Goal: Book appointment/travel/reservation

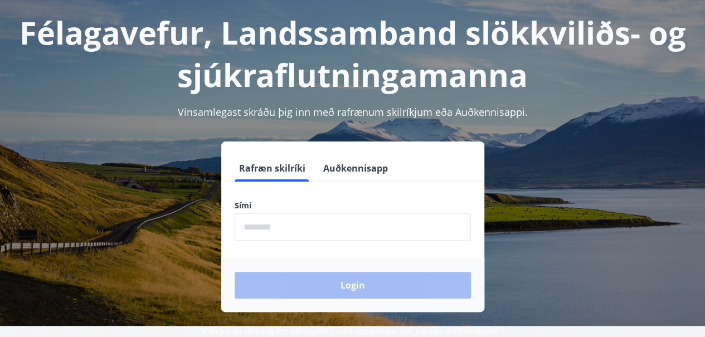
scroll to position [67, 0]
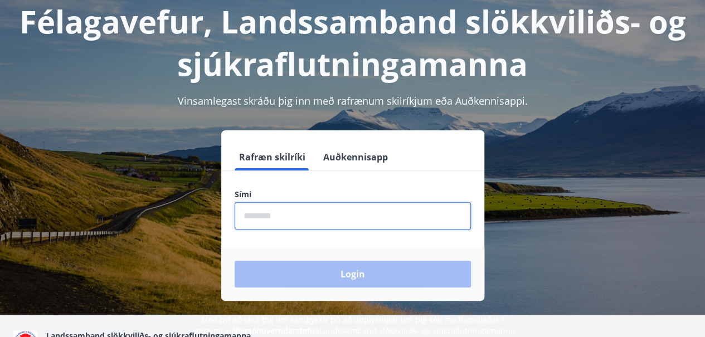
click at [290, 221] on input "phone" at bounding box center [353, 215] width 236 height 27
type input "********"
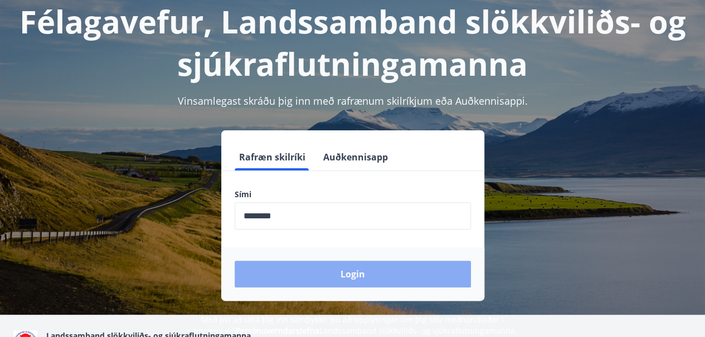
click at [369, 275] on button "Login" at bounding box center [353, 274] width 236 height 27
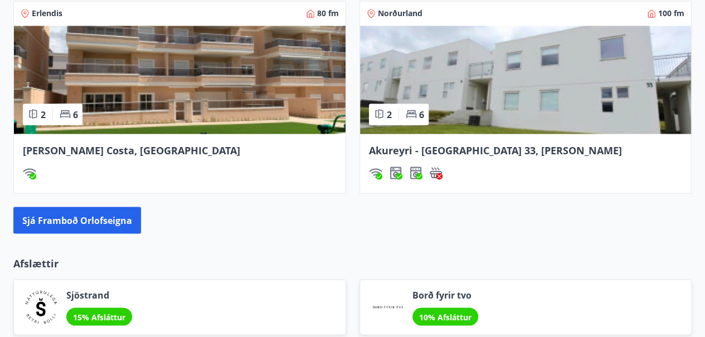
scroll to position [959, 0]
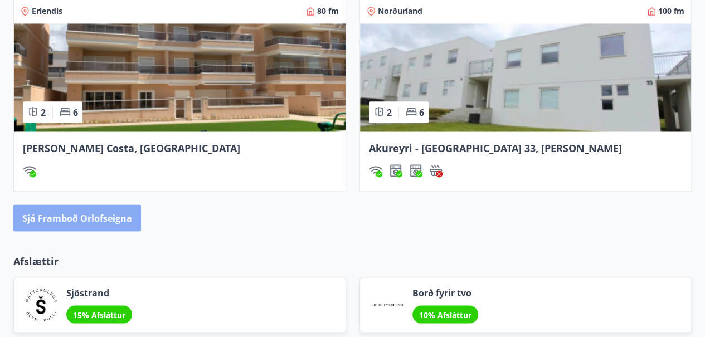
click at [94, 214] on button "Sjá framboð orlofseigna" at bounding box center [77, 218] width 128 height 27
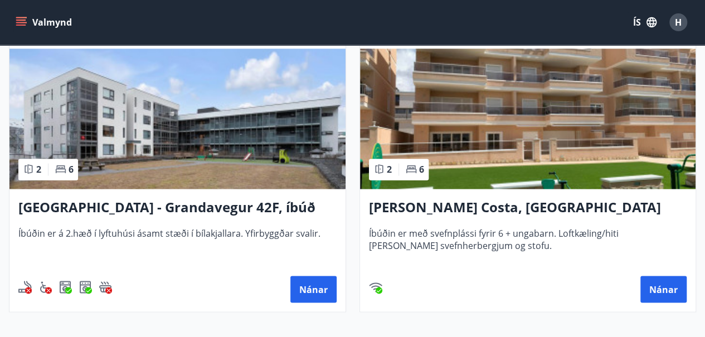
scroll to position [847, 0]
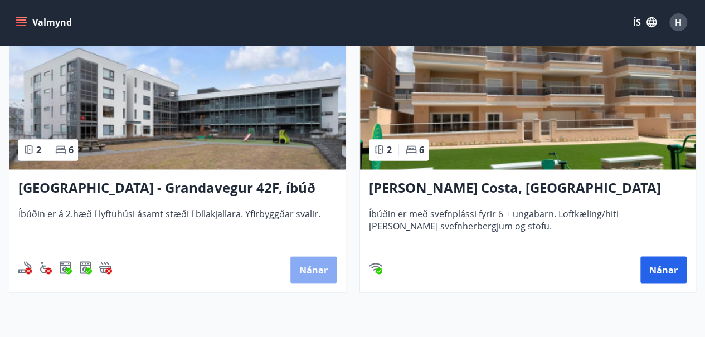
click at [319, 270] on button "Nánar" at bounding box center [313, 269] width 46 height 27
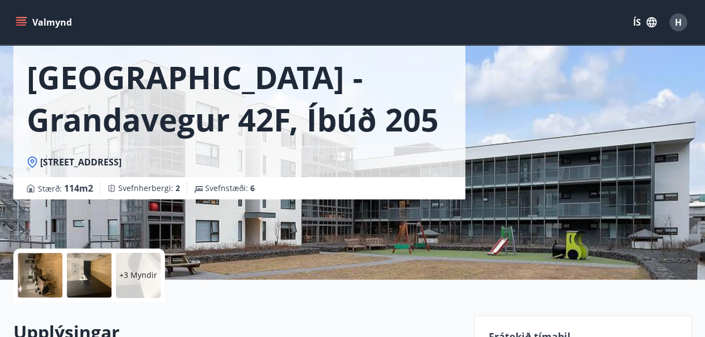
scroll to position [245, 0]
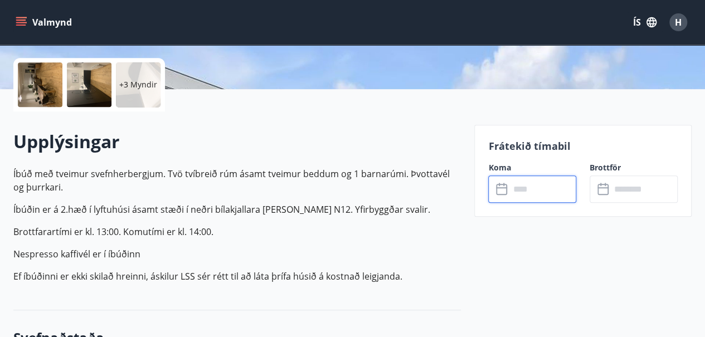
click at [526, 184] on input "text" at bounding box center [542, 189] width 67 height 27
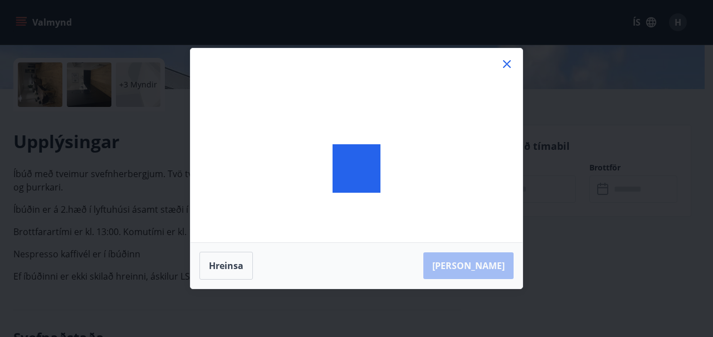
drag, startPoint x: 526, startPoint y: 184, endPoint x: 597, endPoint y: 221, distance: 80.5
click at [597, 221] on div "[PERSON_NAME]" at bounding box center [356, 168] width 713 height 337
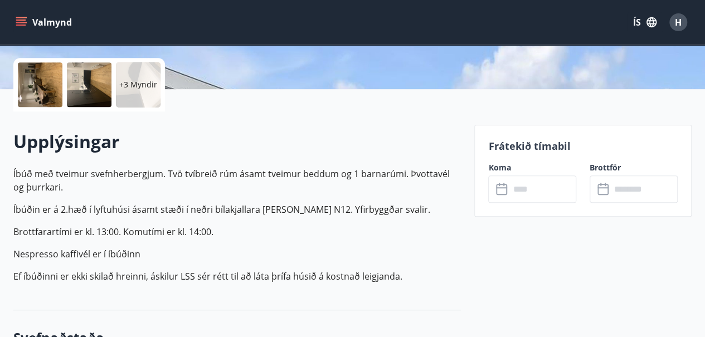
click at [504, 187] on icon at bounding box center [501, 187] width 11 height 1
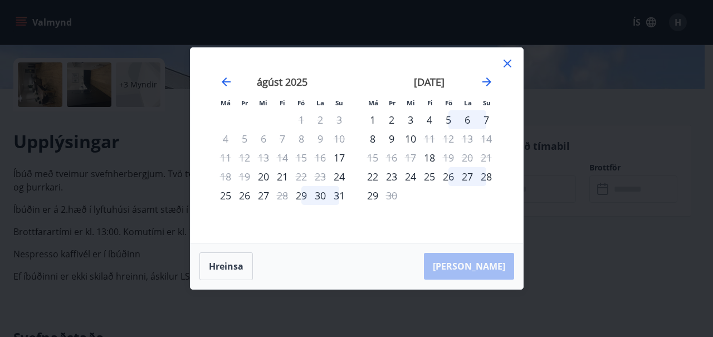
click at [509, 60] on icon at bounding box center [507, 63] width 13 height 13
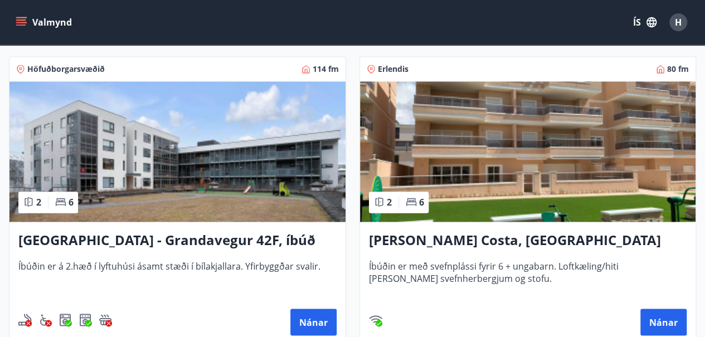
scroll to position [793, 0]
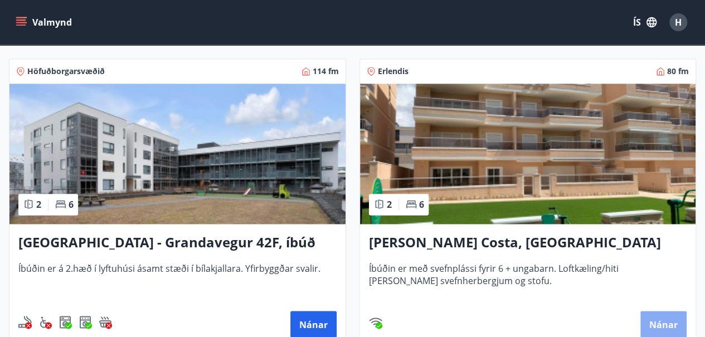
click at [660, 311] on button "Nánar" at bounding box center [663, 324] width 46 height 27
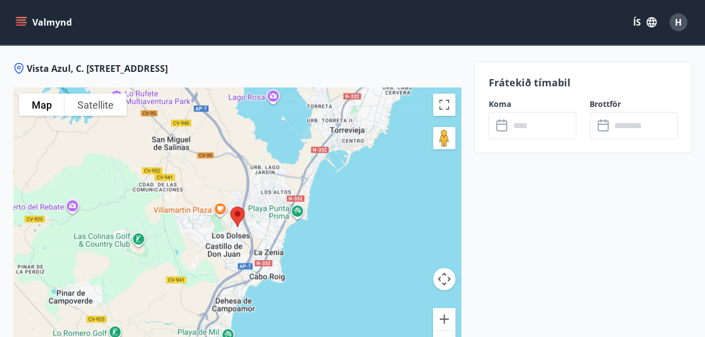
scroll to position [1806, 0]
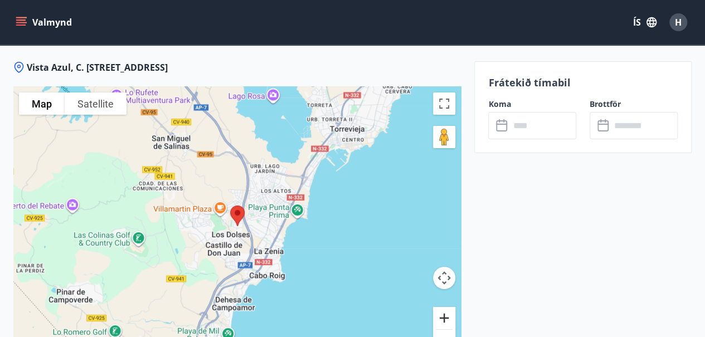
click at [443, 307] on button "Zoom in" at bounding box center [444, 318] width 22 height 22
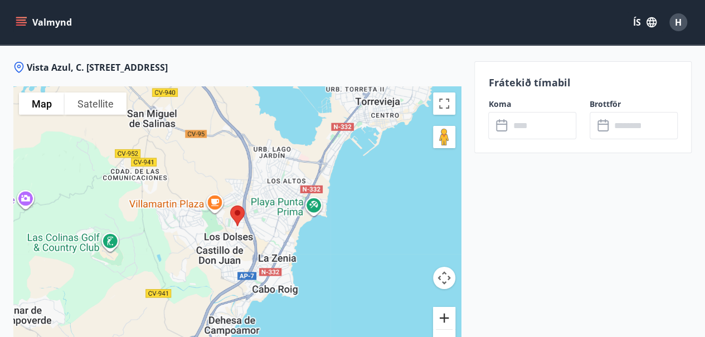
click at [443, 307] on button "Zoom in" at bounding box center [444, 318] width 22 height 22
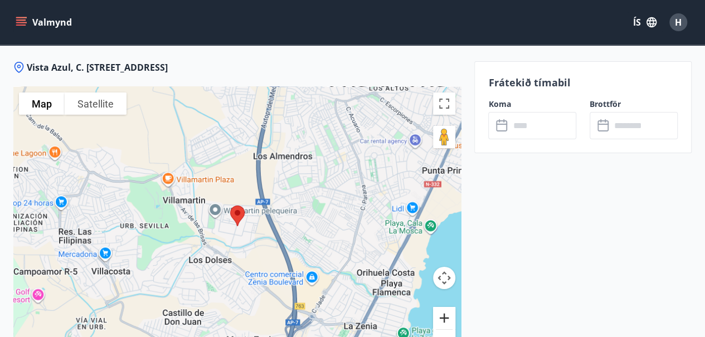
click at [443, 307] on button "Zoom in" at bounding box center [444, 318] width 22 height 22
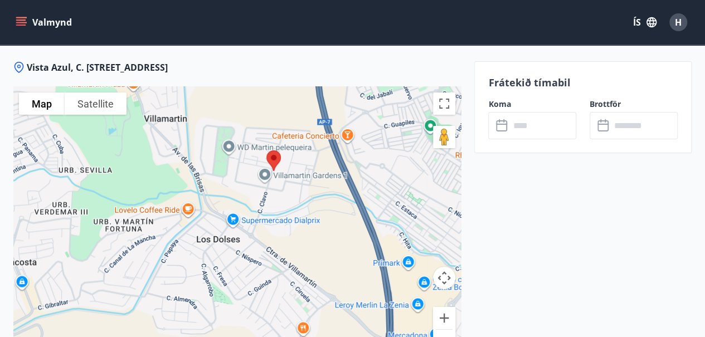
drag, startPoint x: 266, startPoint y: 236, endPoint x: 298, endPoint y: 178, distance: 66.3
click at [298, 180] on div at bounding box center [237, 226] width 448 height 279
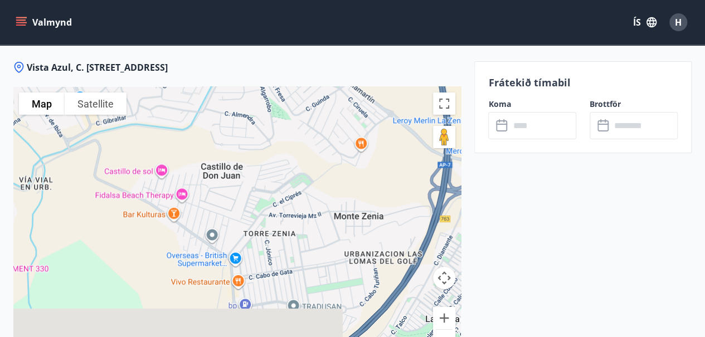
drag, startPoint x: 281, startPoint y: 203, endPoint x: 350, endPoint y: 12, distance: 203.6
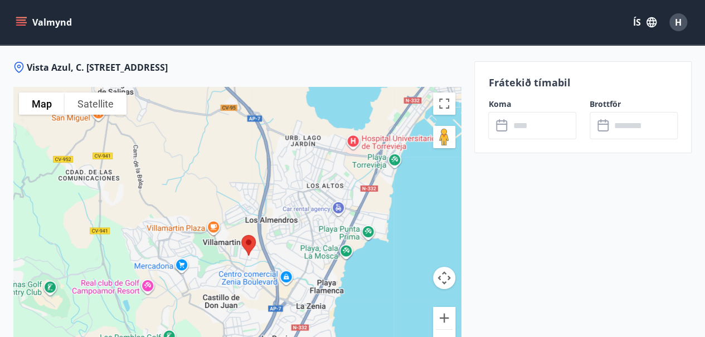
drag, startPoint x: 337, startPoint y: 158, endPoint x: 252, endPoint y: 244, distance: 121.4
click at [252, 244] on div at bounding box center [237, 226] width 448 height 279
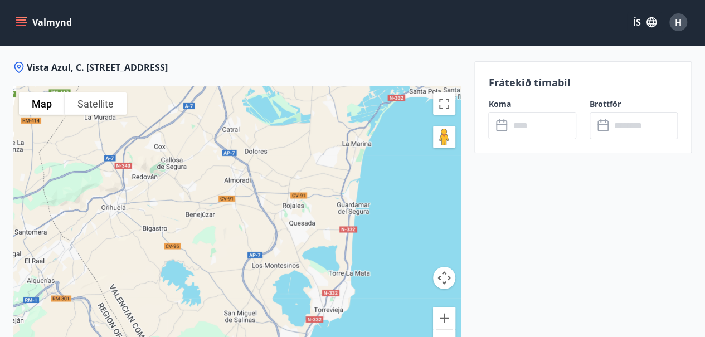
drag, startPoint x: 412, startPoint y: 163, endPoint x: 378, endPoint y: 263, distance: 105.4
click at [378, 263] on div at bounding box center [237, 226] width 448 height 279
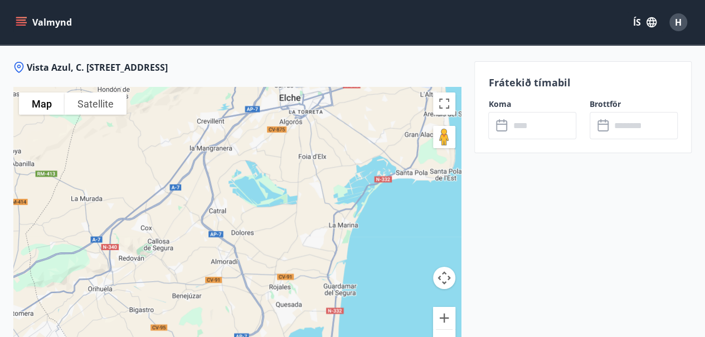
drag, startPoint x: 417, startPoint y: 98, endPoint x: 402, endPoint y: 185, distance: 88.2
click at [402, 185] on div at bounding box center [237, 226] width 448 height 279
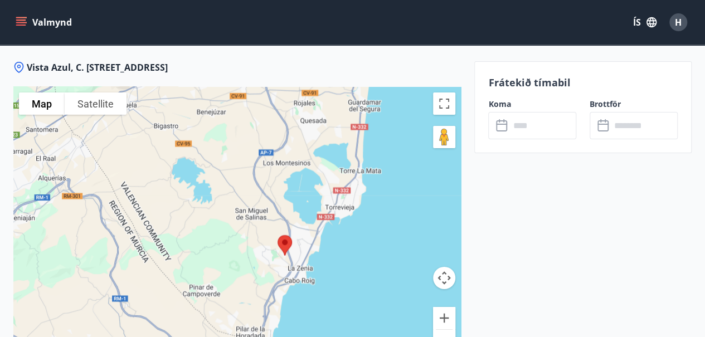
drag, startPoint x: 386, startPoint y: 278, endPoint x: 411, endPoint y: 88, distance: 192.3
click at [411, 88] on div at bounding box center [237, 226] width 448 height 279
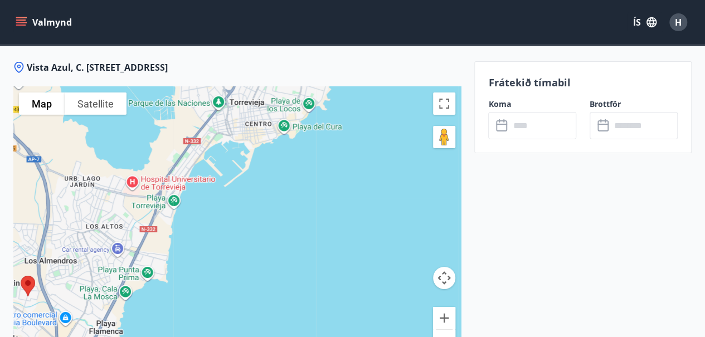
scroll to position [1810, 0]
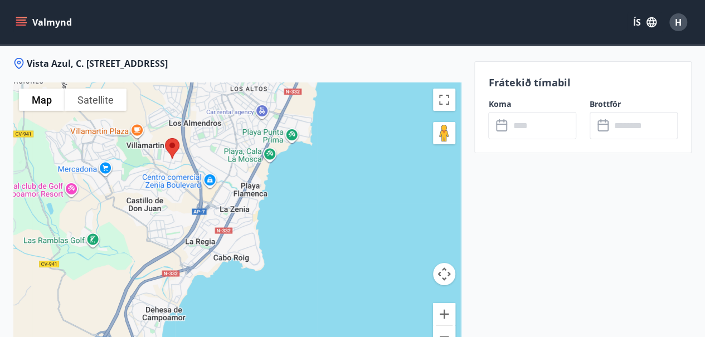
drag, startPoint x: 220, startPoint y: 216, endPoint x: 371, endPoint y: 80, distance: 204.0
click at [371, 83] on div at bounding box center [237, 222] width 448 height 279
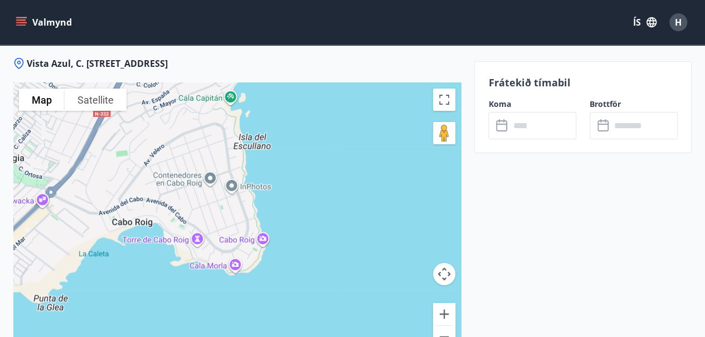
drag, startPoint x: 281, startPoint y: 237, endPoint x: 401, endPoint y: 175, distance: 135.6
click at [401, 175] on div at bounding box center [237, 222] width 448 height 279
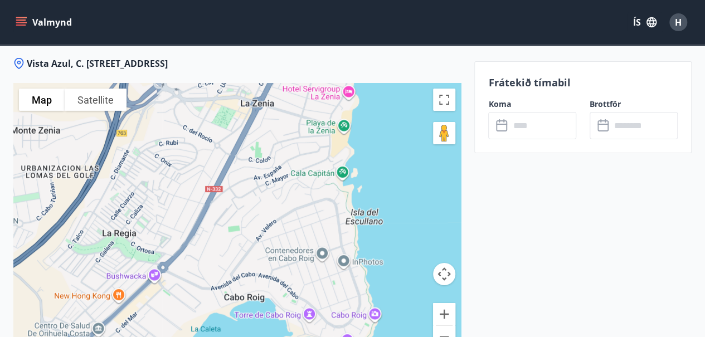
drag, startPoint x: 186, startPoint y: 143, endPoint x: 267, endPoint y: 221, distance: 112.4
click at [267, 221] on div at bounding box center [237, 222] width 448 height 279
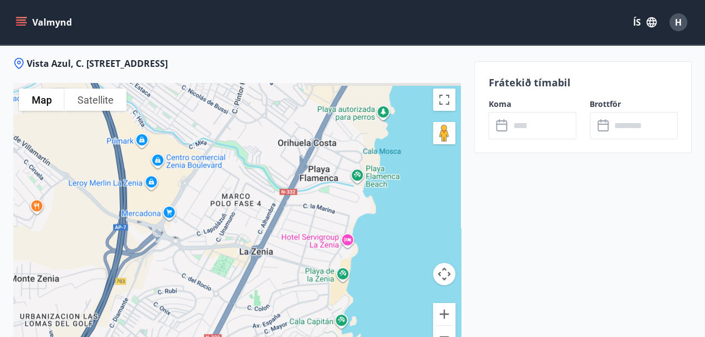
drag, startPoint x: 127, startPoint y: 169, endPoint x: 126, endPoint y: 325, distance: 155.5
click at [126, 325] on div "Vista Azul, C. [STREET_ADDRESS] To navigate the map with touch gestures double-…" at bounding box center [237, 231] width 448 height 349
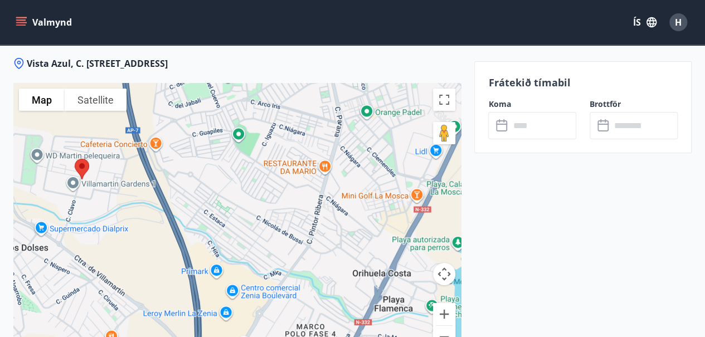
drag, startPoint x: 181, startPoint y: 141, endPoint x: 276, endPoint y: 302, distance: 187.0
click at [276, 302] on div at bounding box center [237, 222] width 448 height 279
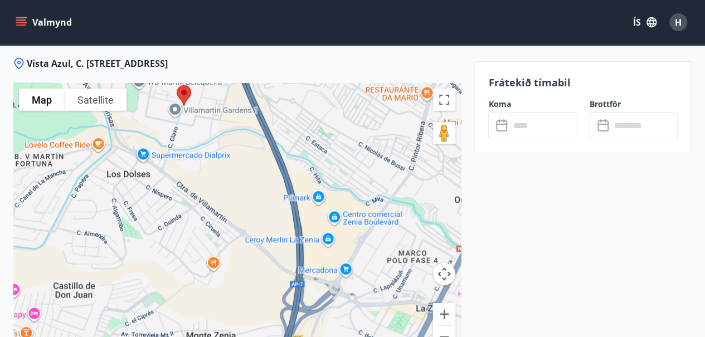
drag, startPoint x: 158, startPoint y: 294, endPoint x: 217, endPoint y: 188, distance: 121.0
click at [216, 192] on div at bounding box center [237, 222] width 448 height 279
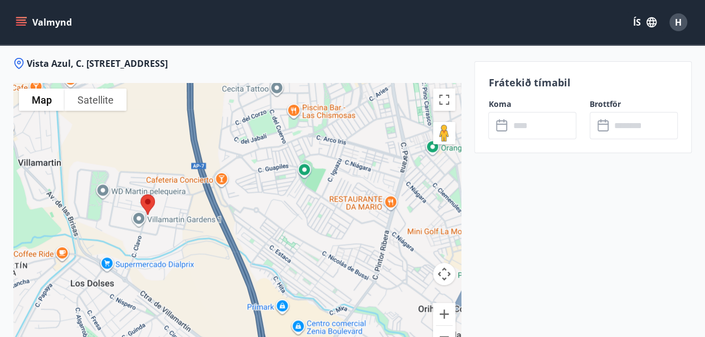
drag, startPoint x: 353, startPoint y: 101, endPoint x: 340, endPoint y: 193, distance: 92.9
click at [340, 193] on div at bounding box center [237, 222] width 448 height 279
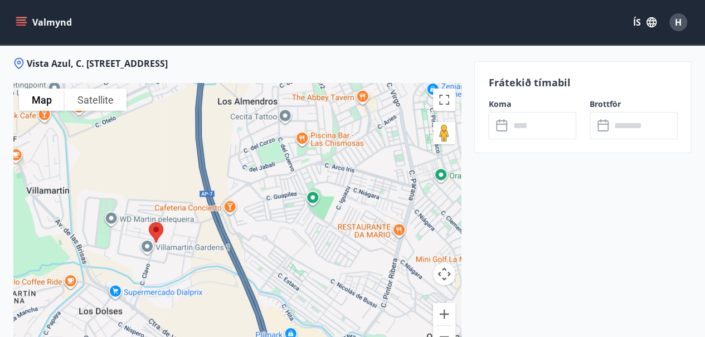
drag, startPoint x: 306, startPoint y: 155, endPoint x: 314, endPoint y: 186, distance: 31.8
click at [314, 186] on div at bounding box center [237, 222] width 448 height 279
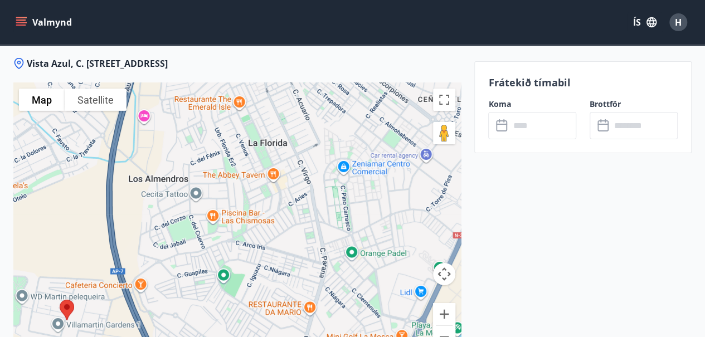
drag, startPoint x: 386, startPoint y: 149, endPoint x: 297, endPoint y: 227, distance: 119.3
click at [297, 227] on div at bounding box center [237, 222] width 448 height 279
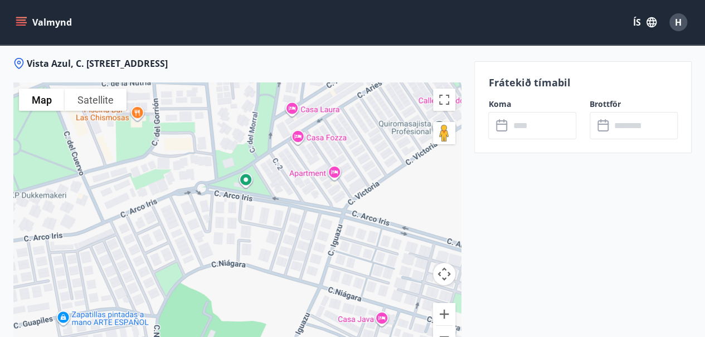
drag, startPoint x: 207, startPoint y: 239, endPoint x: 324, endPoint y: 89, distance: 191.0
click at [324, 89] on div at bounding box center [237, 222] width 448 height 279
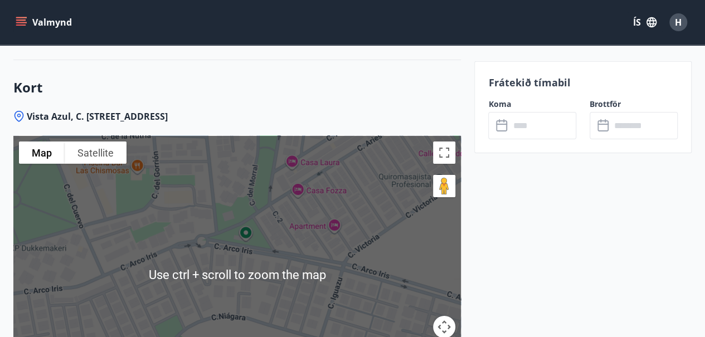
scroll to position [1756, 0]
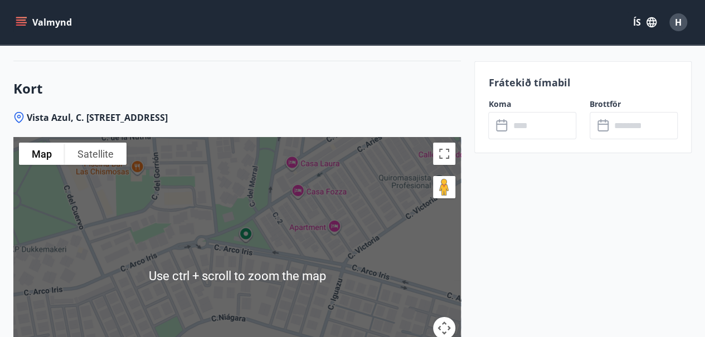
click at [392, 176] on div at bounding box center [237, 276] width 448 height 279
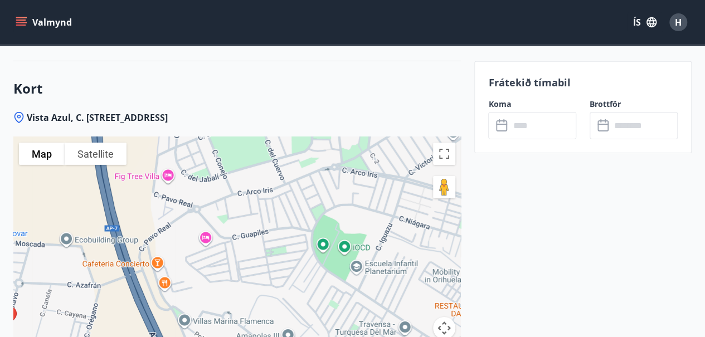
drag, startPoint x: 181, startPoint y: 257, endPoint x: 284, endPoint y: 176, distance: 131.8
click at [284, 176] on div at bounding box center [237, 276] width 448 height 279
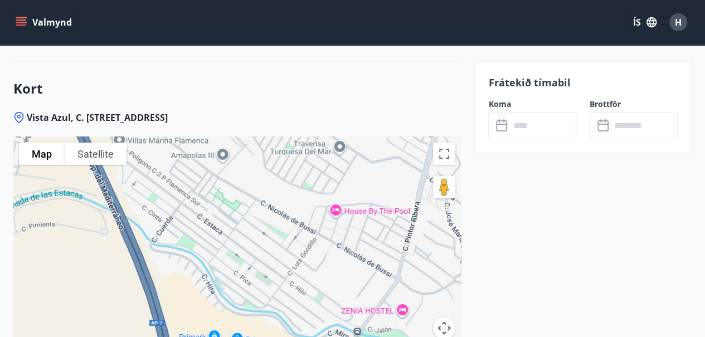
drag, startPoint x: 294, startPoint y: 249, endPoint x: 226, endPoint y: 66, distance: 195.1
click at [226, 66] on div "Kort Vista Azul, C. [STREET_ADDRESS] To navigate the map with touch gestures do…" at bounding box center [237, 260] width 448 height 399
click at [338, 188] on div at bounding box center [237, 276] width 448 height 279
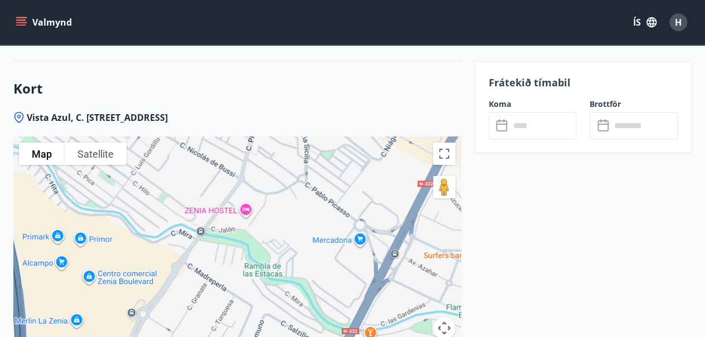
drag, startPoint x: 406, startPoint y: 225, endPoint x: 249, endPoint y: 123, distance: 187.1
click at [249, 137] on div at bounding box center [237, 276] width 448 height 279
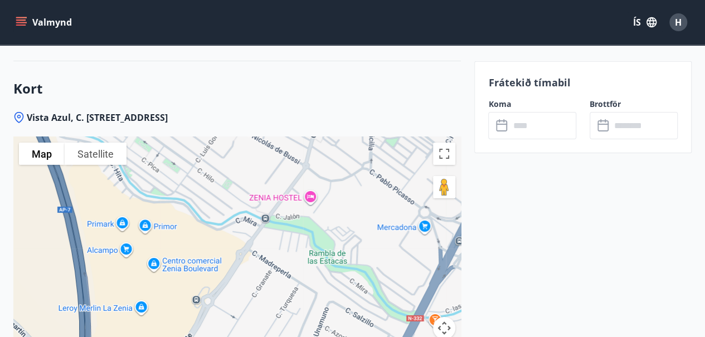
drag, startPoint x: 203, startPoint y: 286, endPoint x: 269, endPoint y: 273, distance: 67.0
click at [269, 273] on div at bounding box center [237, 276] width 448 height 279
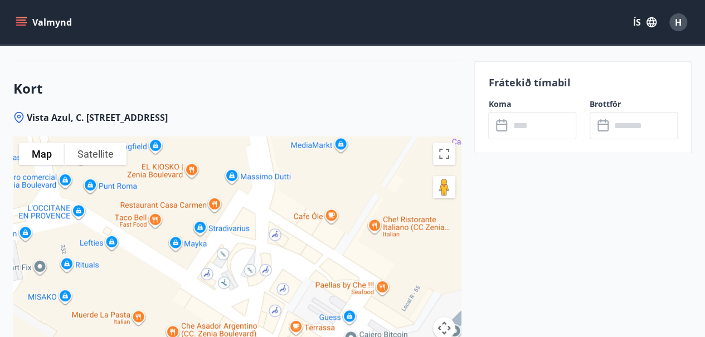
drag, startPoint x: 263, startPoint y: 285, endPoint x: 230, endPoint y: 129, distance: 159.9
click at [230, 137] on div at bounding box center [237, 276] width 448 height 279
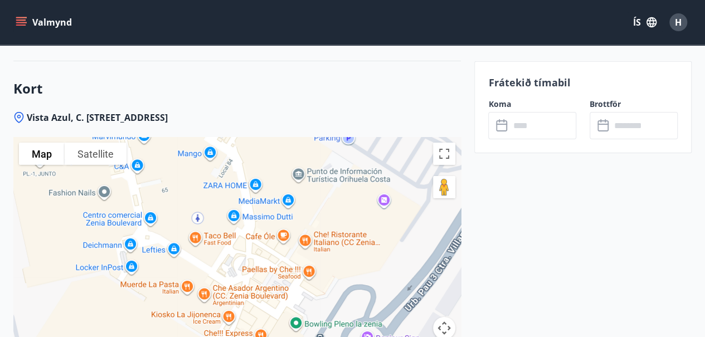
click at [284, 242] on div at bounding box center [237, 276] width 448 height 279
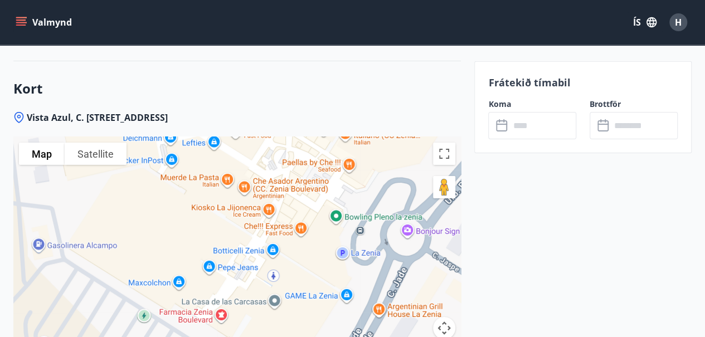
drag, startPoint x: 171, startPoint y: 293, endPoint x: 208, endPoint y: 179, distance: 120.4
click at [208, 179] on div at bounding box center [237, 276] width 448 height 279
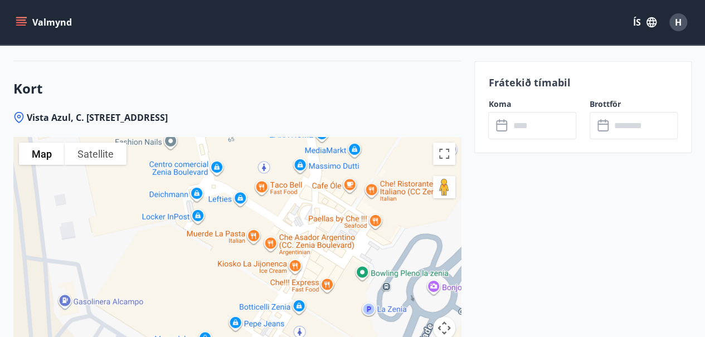
drag, startPoint x: 331, startPoint y: 226, endPoint x: 358, endPoint y: 285, distance: 65.6
click at [358, 285] on div at bounding box center [237, 276] width 448 height 279
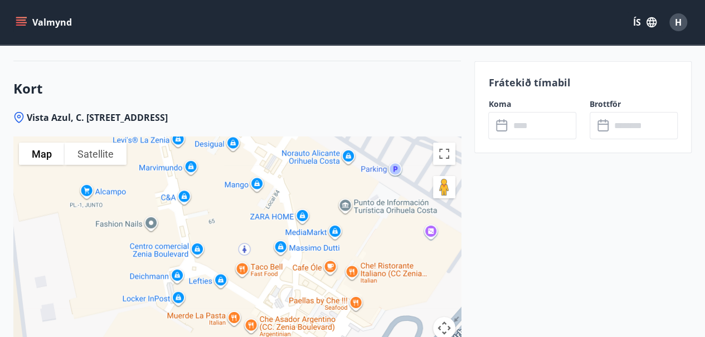
drag, startPoint x: 179, startPoint y: 226, endPoint x: 161, endPoint y: 313, distance: 88.9
click at [161, 313] on div at bounding box center [237, 276] width 448 height 279
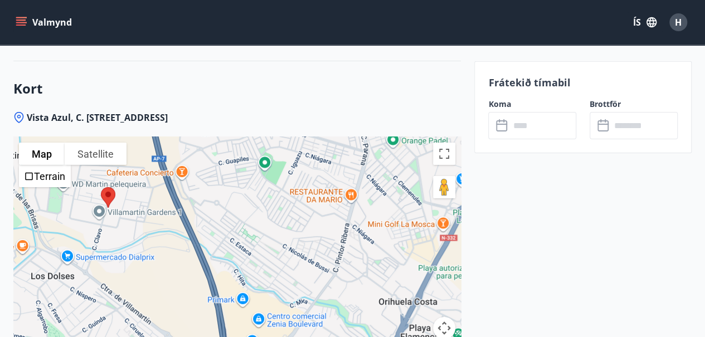
drag, startPoint x: 90, startPoint y: 181, endPoint x: 148, endPoint y: 245, distance: 86.4
click at [148, 245] on div at bounding box center [237, 276] width 448 height 279
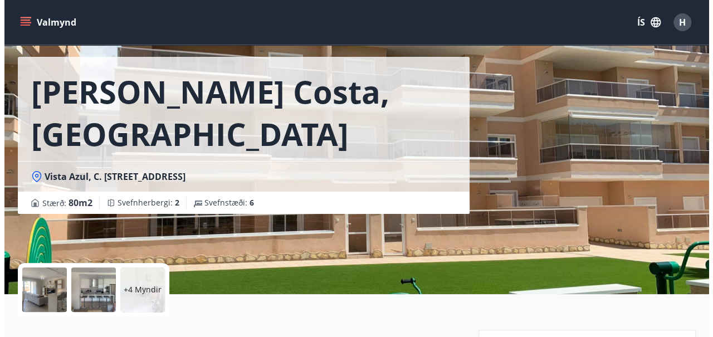
scroll to position [0, 0]
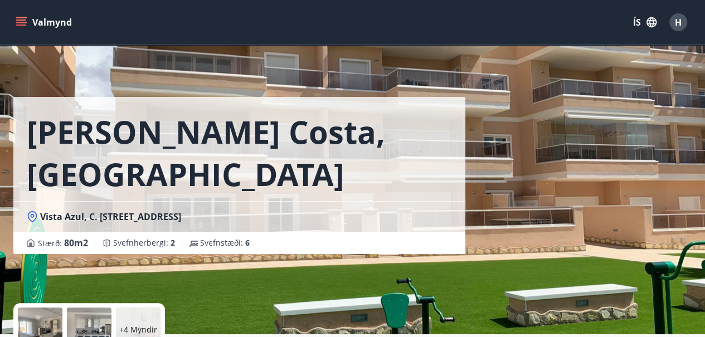
click at [40, 322] on div at bounding box center [40, 330] width 45 height 45
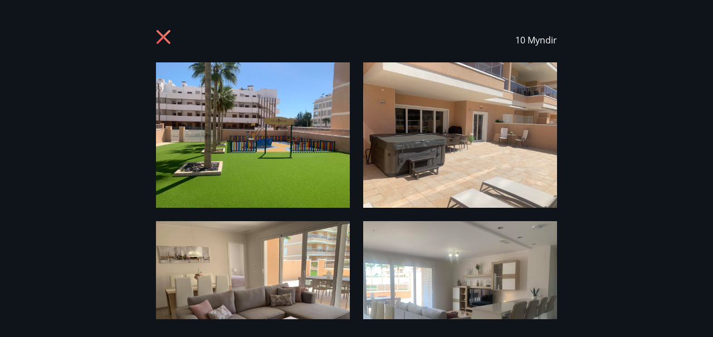
click at [273, 157] on img at bounding box center [253, 134] width 194 height 145
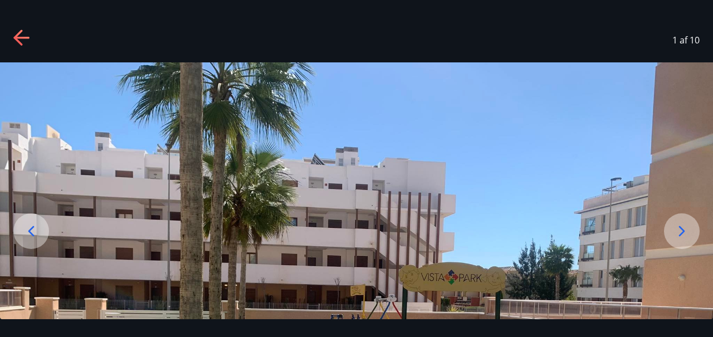
click at [672, 224] on div at bounding box center [682, 231] width 36 height 36
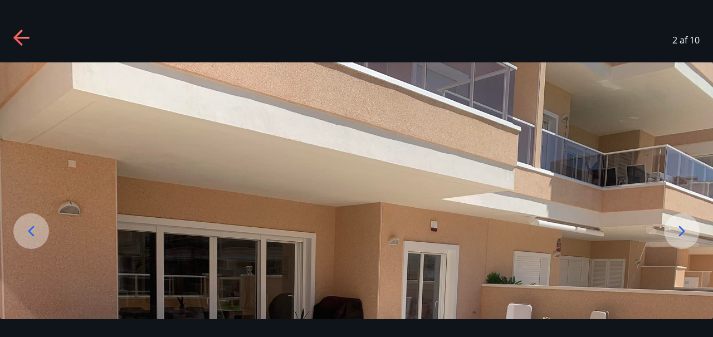
click at [474, 183] on img at bounding box center [356, 329] width 713 height 535
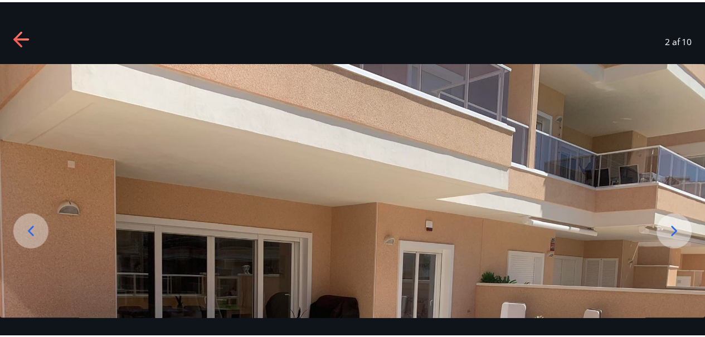
scroll to position [45, 0]
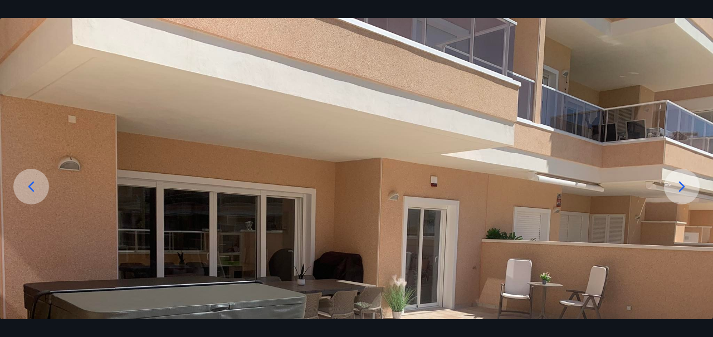
click at [474, 183] on img at bounding box center [356, 285] width 713 height 535
click at [31, 181] on icon at bounding box center [31, 187] width 18 height 18
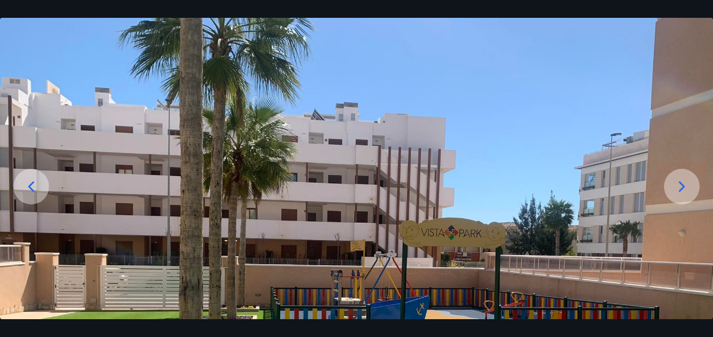
click at [38, 188] on icon at bounding box center [31, 187] width 18 height 18
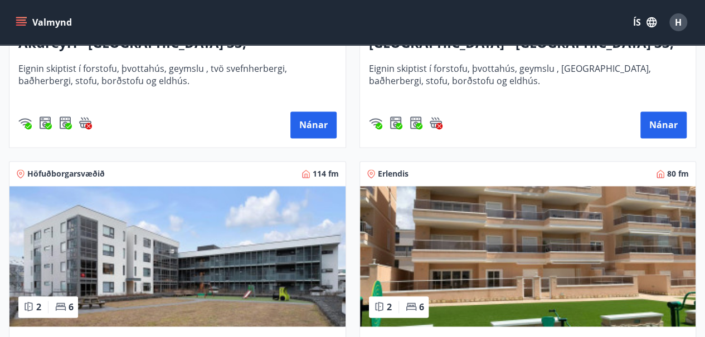
scroll to position [712, 0]
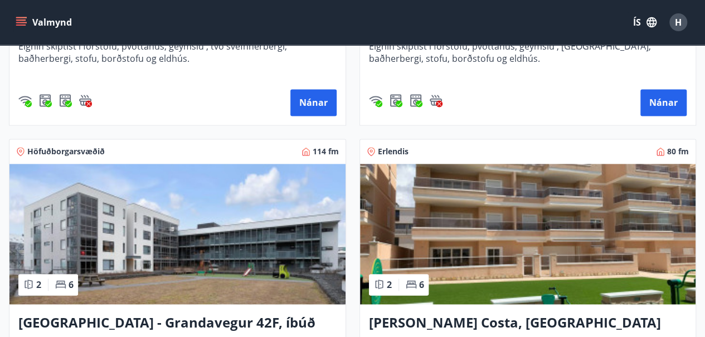
click at [565, 255] on img at bounding box center [528, 234] width 336 height 140
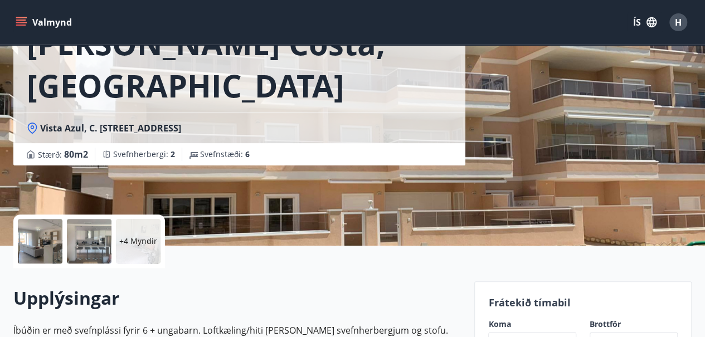
scroll to position [89, 0]
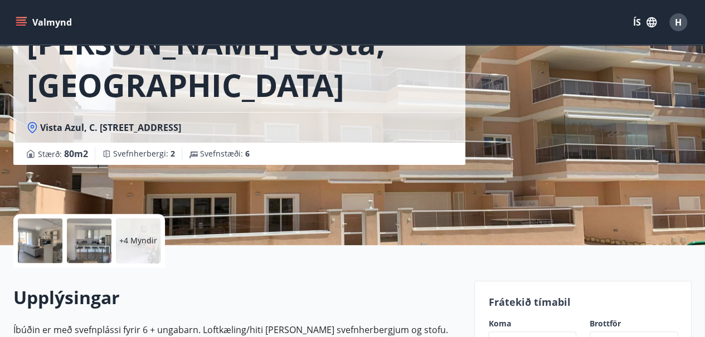
click at [44, 246] on div at bounding box center [40, 240] width 45 height 45
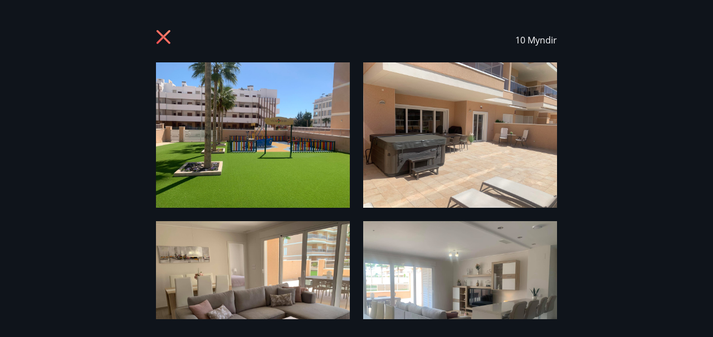
click at [288, 281] on img at bounding box center [253, 293] width 194 height 145
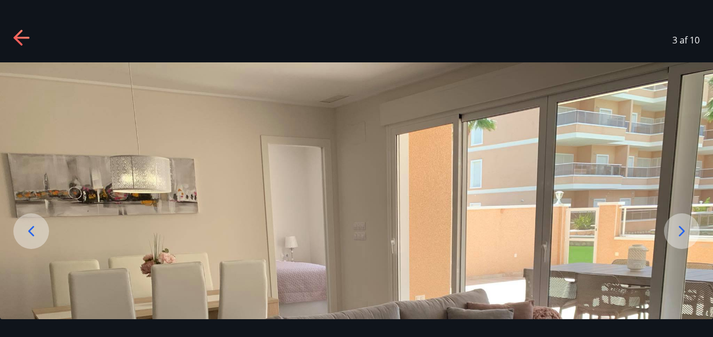
click at [24, 38] on icon at bounding box center [21, 38] width 16 height 2
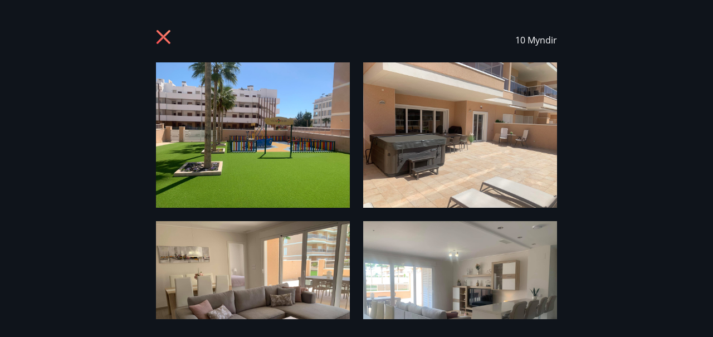
click at [689, 304] on div "10 Myndir" at bounding box center [356, 169] width 713 height 302
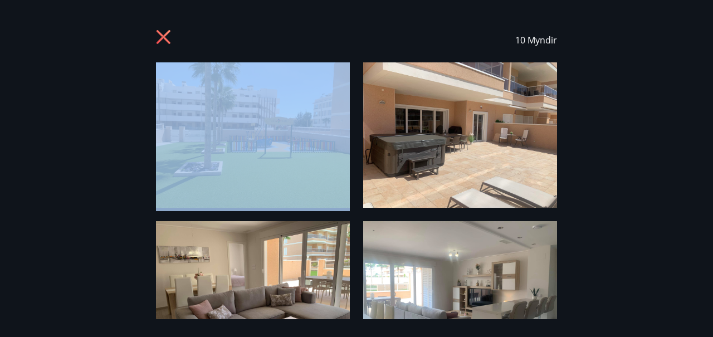
click at [689, 304] on div "10 Myndir" at bounding box center [356, 169] width 713 height 302
click at [681, 300] on div "10 Myndir" at bounding box center [356, 169] width 713 height 302
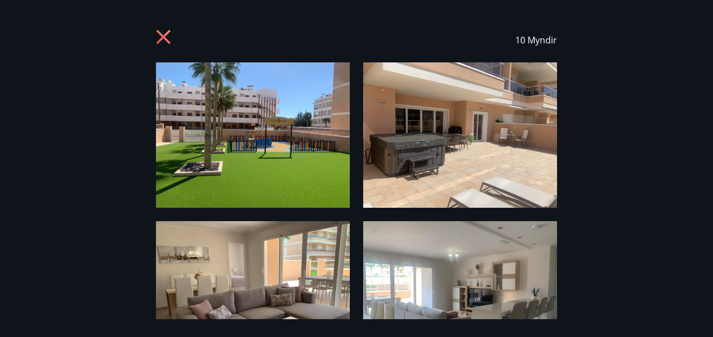
click at [681, 300] on div "10 Myndir" at bounding box center [356, 169] width 713 height 302
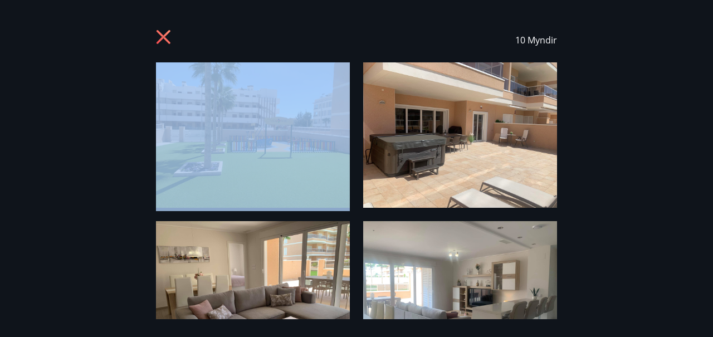
click at [681, 300] on div "10 Myndir" at bounding box center [356, 169] width 713 height 302
click at [166, 37] on icon at bounding box center [165, 39] width 18 height 18
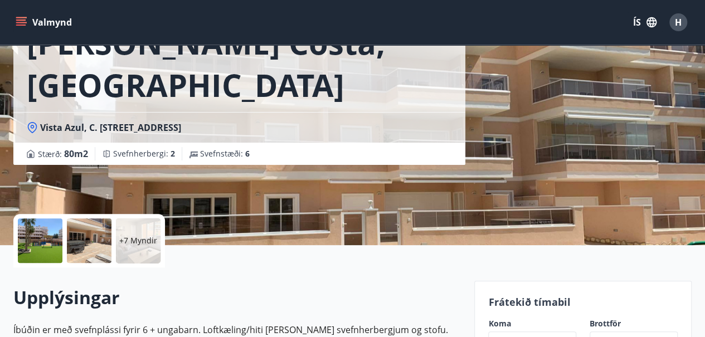
click at [104, 247] on div at bounding box center [89, 240] width 45 height 45
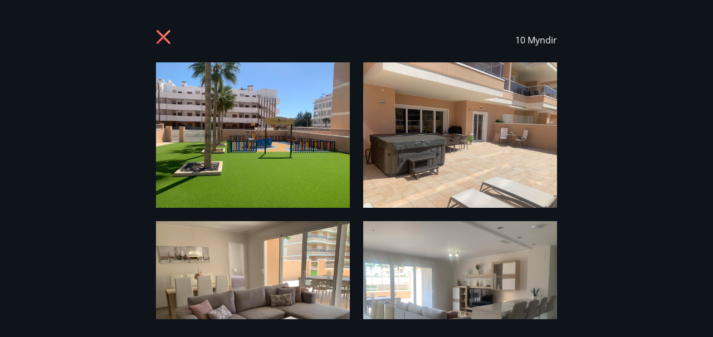
click at [605, 211] on div "10 Myndir" at bounding box center [356, 169] width 713 height 302
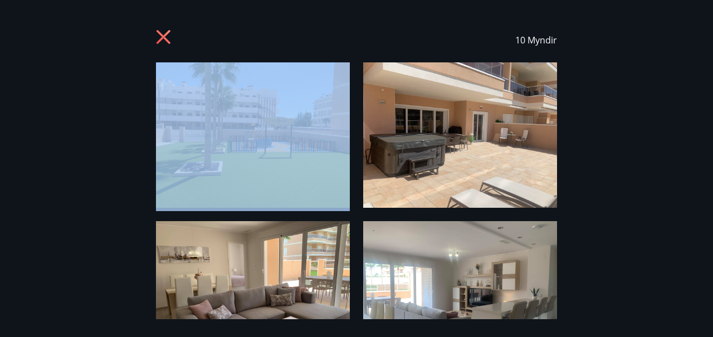
click at [605, 211] on div "10 Myndir" at bounding box center [356, 169] width 713 height 302
drag, startPoint x: 605, startPoint y: 211, endPoint x: 602, endPoint y: 257, distance: 46.4
click at [602, 257] on div "10 Myndir" at bounding box center [356, 169] width 713 height 302
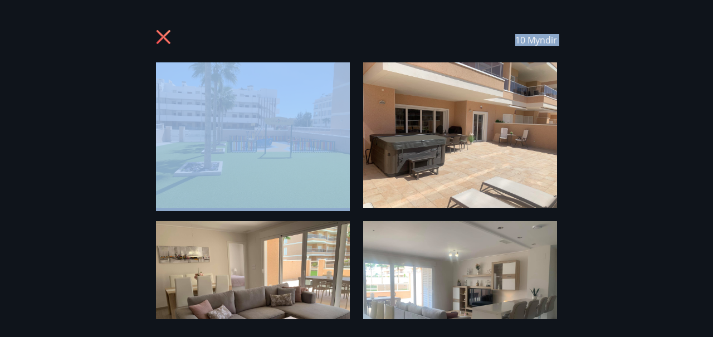
drag, startPoint x: 602, startPoint y: 257, endPoint x: 576, endPoint y: 264, distance: 26.5
click at [576, 264] on div "10 Myndir" at bounding box center [356, 169] width 713 height 302
drag, startPoint x: 576, startPoint y: 264, endPoint x: 626, endPoint y: 300, distance: 61.8
click at [626, 300] on div "10 Myndir" at bounding box center [356, 169] width 713 height 302
click at [713, 335] on div "10 Myndir" at bounding box center [356, 168] width 713 height 337
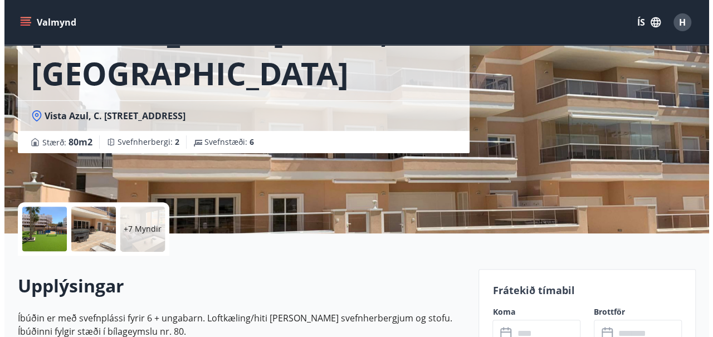
scroll to position [111, 0]
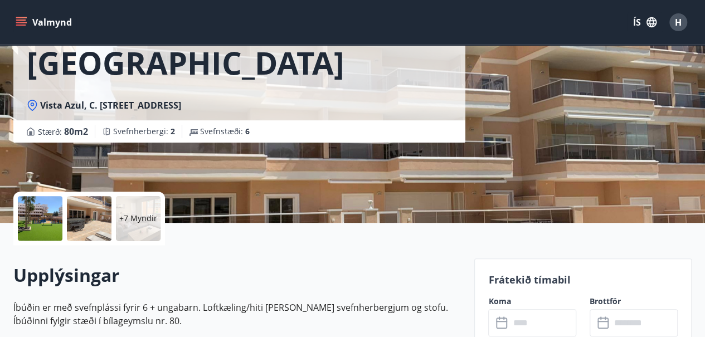
click at [90, 220] on div at bounding box center [89, 218] width 45 height 45
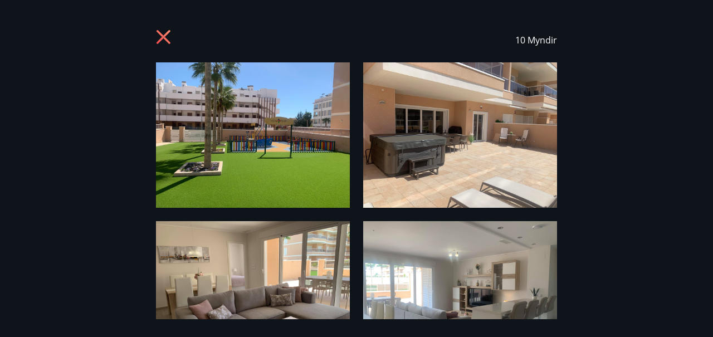
click at [317, 252] on img at bounding box center [253, 293] width 194 height 145
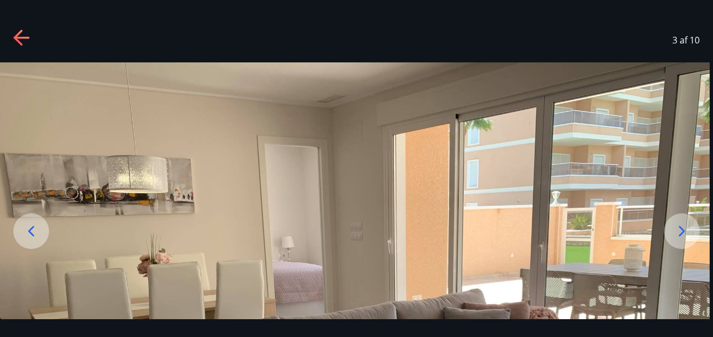
drag, startPoint x: 498, startPoint y: 221, endPoint x: 250, endPoint y: 182, distance: 251.2
click at [250, 182] on img at bounding box center [353, 329] width 713 height 535
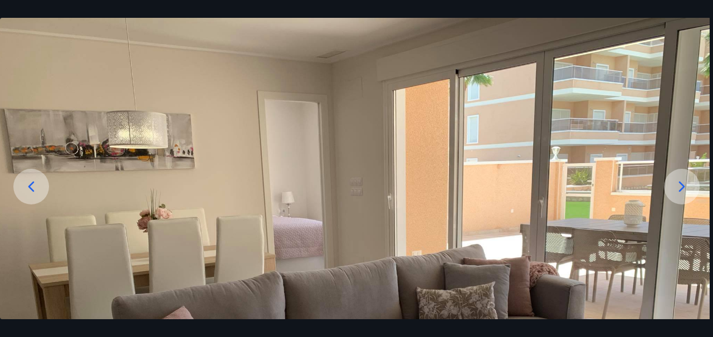
drag, startPoint x: 250, startPoint y: 182, endPoint x: 217, endPoint y: 38, distance: 147.0
click at [217, 38] on img at bounding box center [353, 285] width 713 height 535
click at [681, 177] on div at bounding box center [682, 187] width 36 height 36
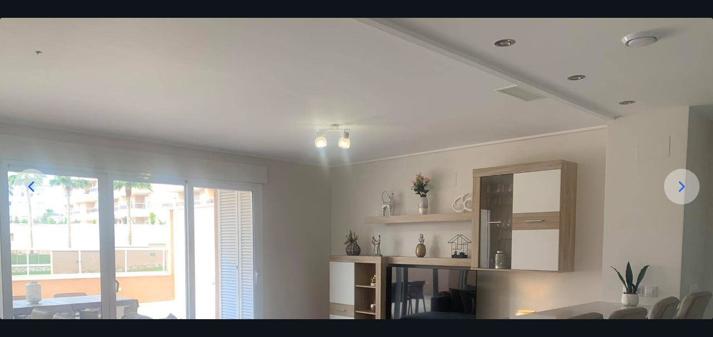
click at [477, 188] on img at bounding box center [356, 285] width 713 height 535
click at [681, 187] on icon at bounding box center [682, 187] width 18 height 18
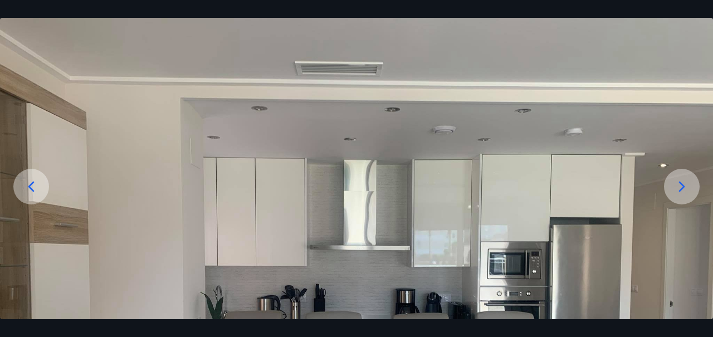
click at [681, 187] on icon at bounding box center [682, 187] width 18 height 18
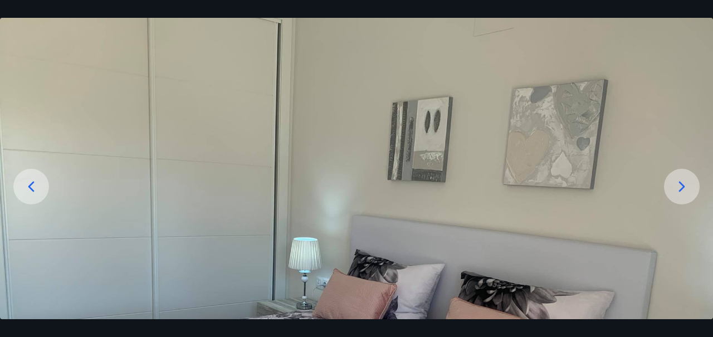
click at [681, 187] on icon at bounding box center [682, 187] width 18 height 18
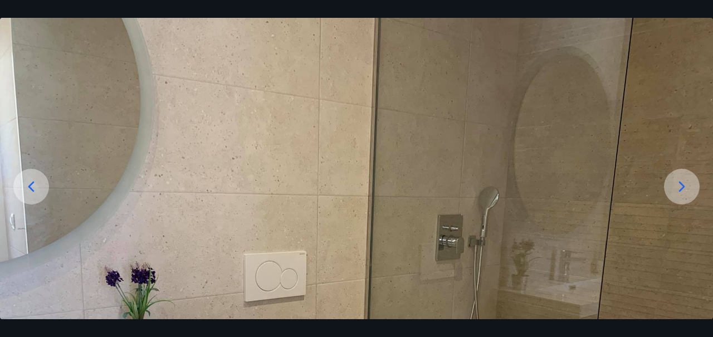
click at [681, 187] on icon at bounding box center [682, 187] width 18 height 18
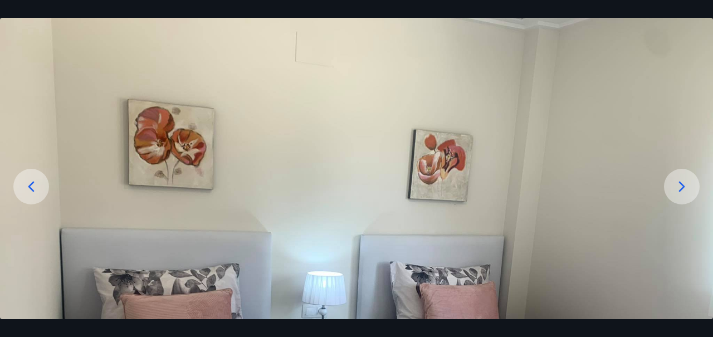
click at [681, 187] on icon at bounding box center [682, 187] width 18 height 18
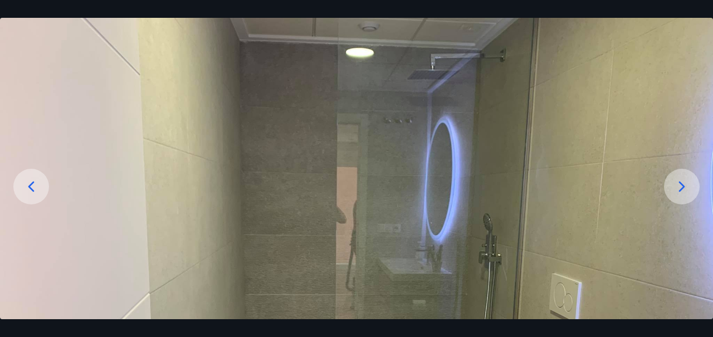
click at [681, 187] on icon at bounding box center [682, 187] width 18 height 18
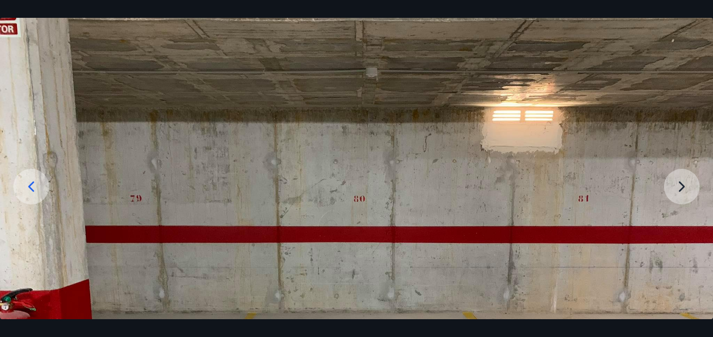
click at [681, 187] on img at bounding box center [356, 285] width 713 height 535
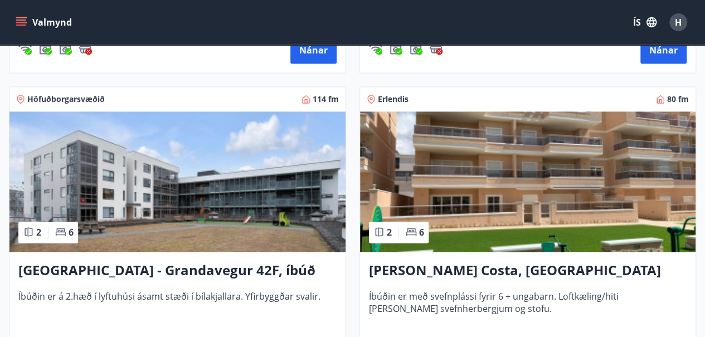
scroll to position [839, 0]
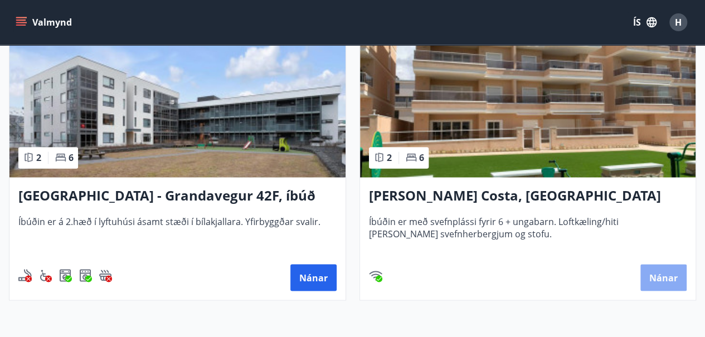
click at [669, 271] on button "Nánar" at bounding box center [663, 277] width 46 height 27
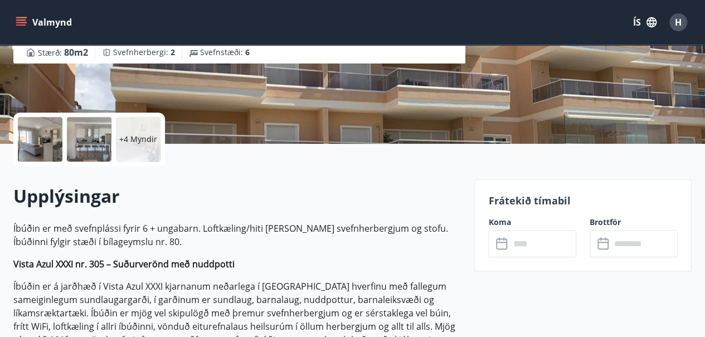
scroll to position [208, 0]
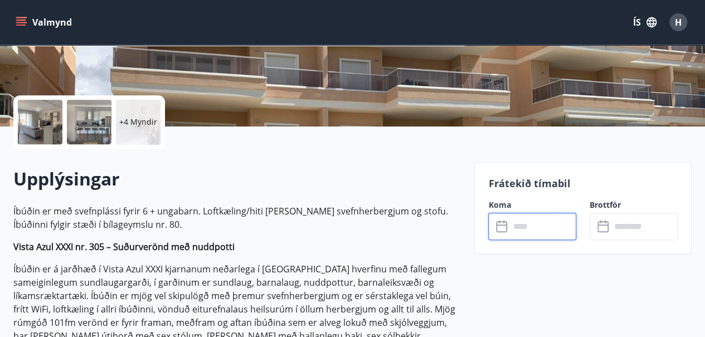
click at [542, 222] on input "text" at bounding box center [542, 226] width 67 height 27
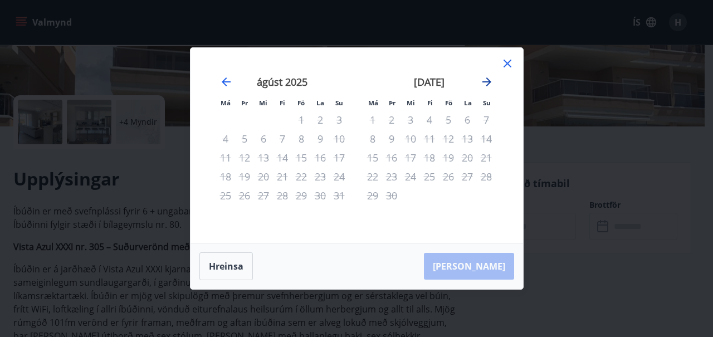
click at [489, 83] on icon "Move forward to switch to the next month." at bounding box center [487, 81] width 9 height 9
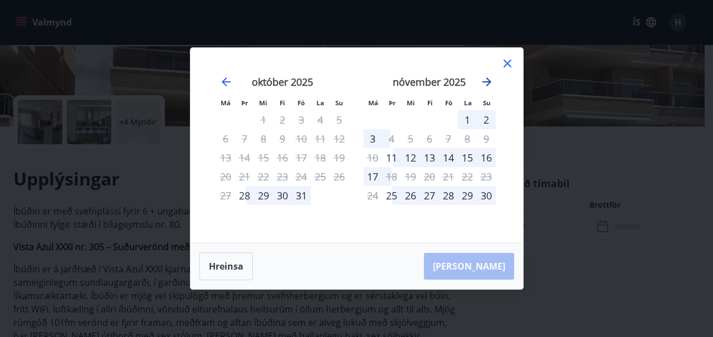
click at [489, 83] on icon "Move forward to switch to the next month." at bounding box center [487, 81] width 9 height 9
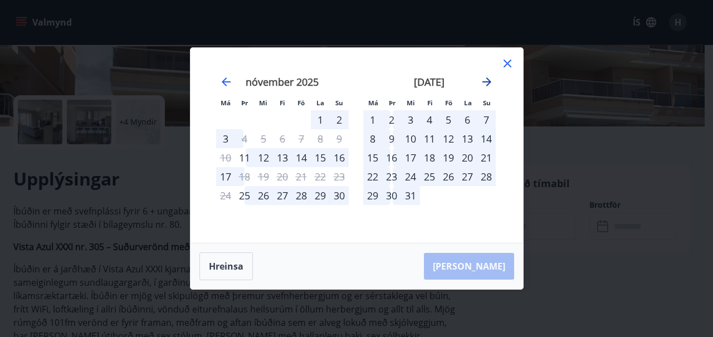
click at [489, 83] on icon "Move forward to switch to the next month." at bounding box center [487, 81] width 9 height 9
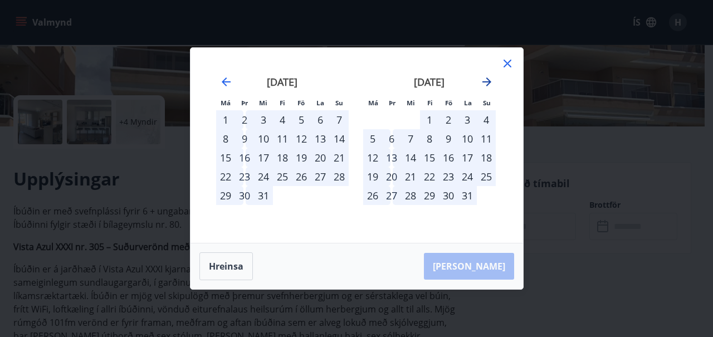
click at [489, 83] on icon "Move forward to switch to the next month." at bounding box center [487, 81] width 9 height 9
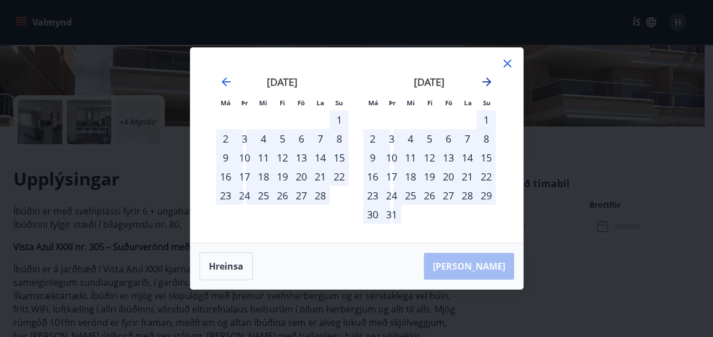
click at [489, 83] on icon "Move forward to switch to the next month." at bounding box center [487, 81] width 9 height 9
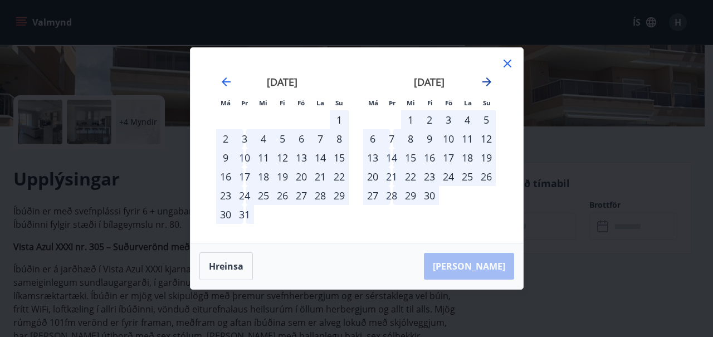
click at [489, 83] on icon "Move forward to switch to the next month." at bounding box center [487, 81] width 9 height 9
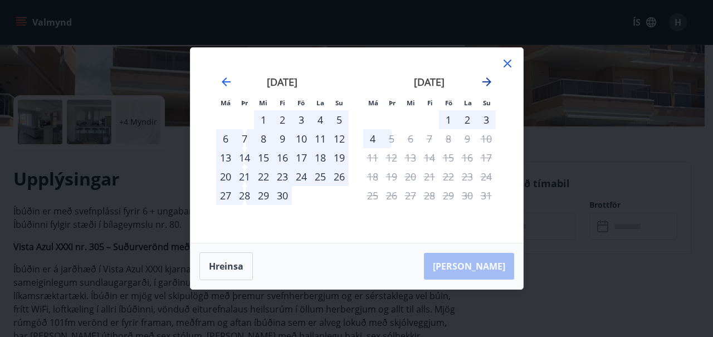
click at [489, 83] on icon "Move forward to switch to the next month." at bounding box center [487, 81] width 9 height 9
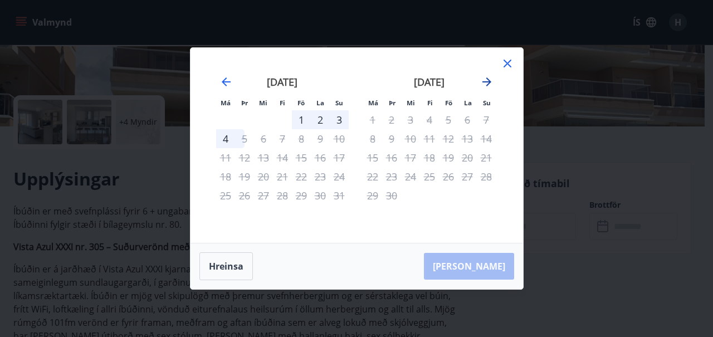
click at [489, 83] on icon "Move forward to switch to the next month." at bounding box center [487, 81] width 9 height 9
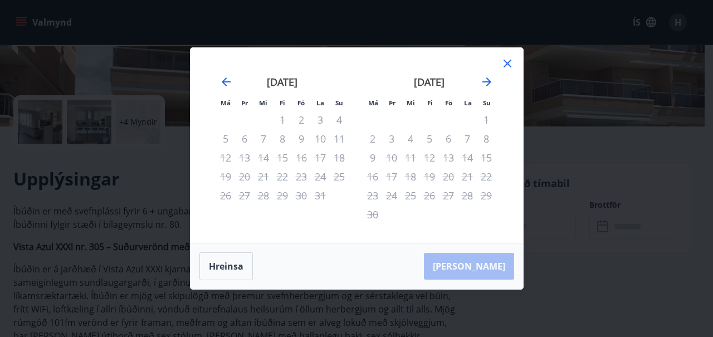
click at [509, 63] on icon at bounding box center [507, 63] width 13 height 13
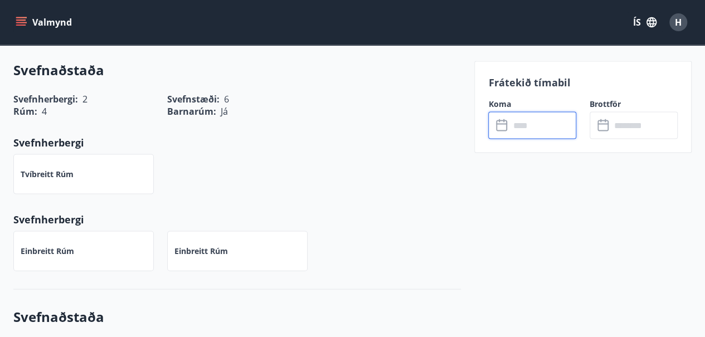
scroll to position [1167, 0]
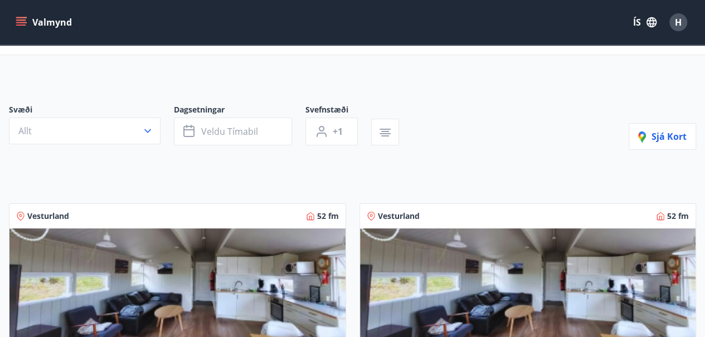
scroll to position [45, 0]
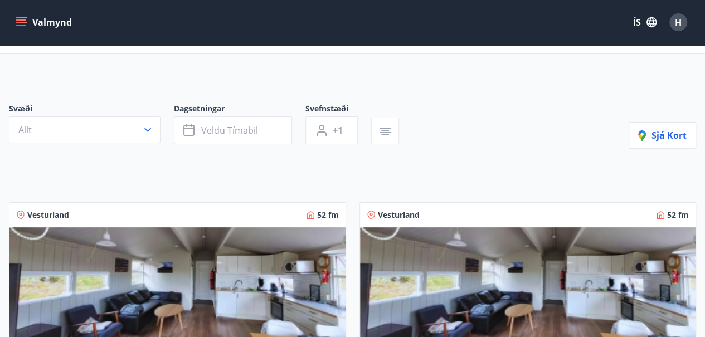
click at [249, 11] on div "Valmynd ÍS H" at bounding box center [352, 22] width 678 height 27
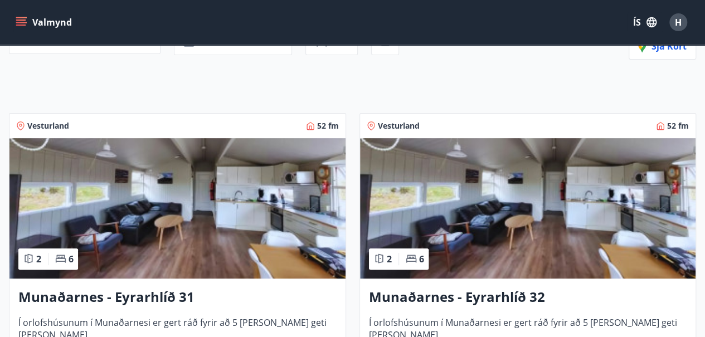
scroll to position [156, 0]
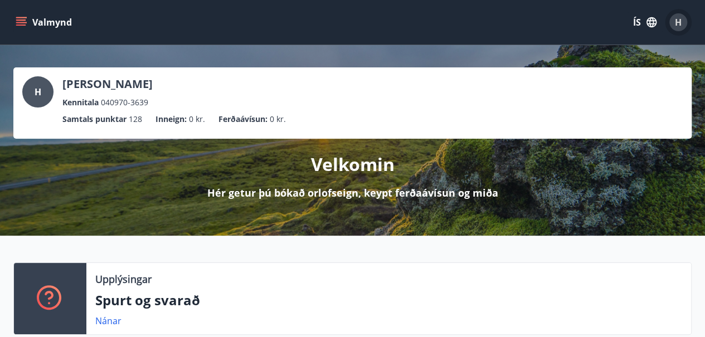
click at [676, 18] on span "H" at bounding box center [678, 22] width 7 height 12
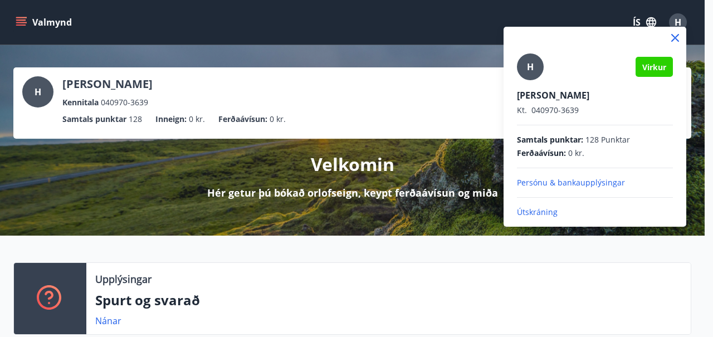
click at [542, 211] on p "Útskráning" at bounding box center [595, 212] width 156 height 11
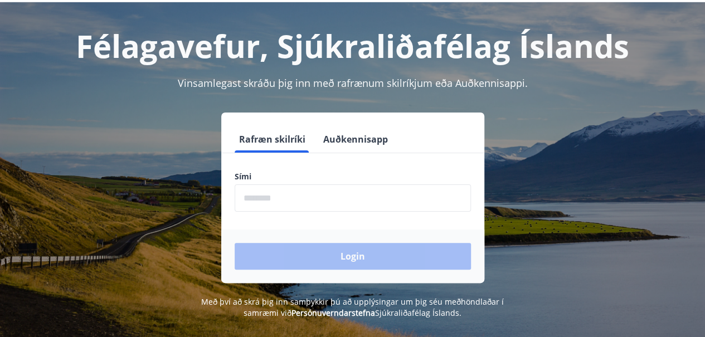
scroll to position [67, 0]
